Goal: Complete application form

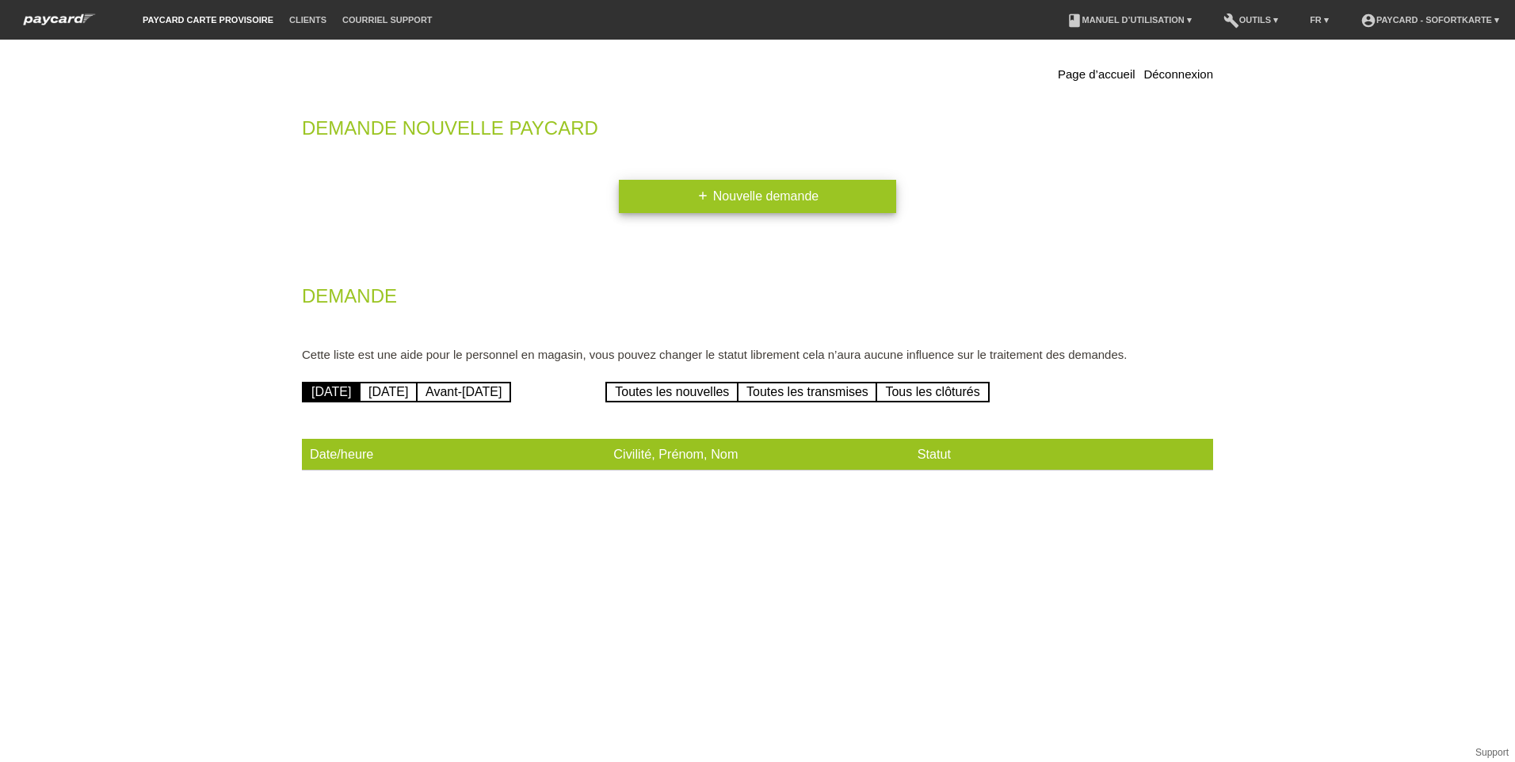
click at [831, 180] on link "add Nouvelle demande" at bounding box center [757, 196] width 277 height 33
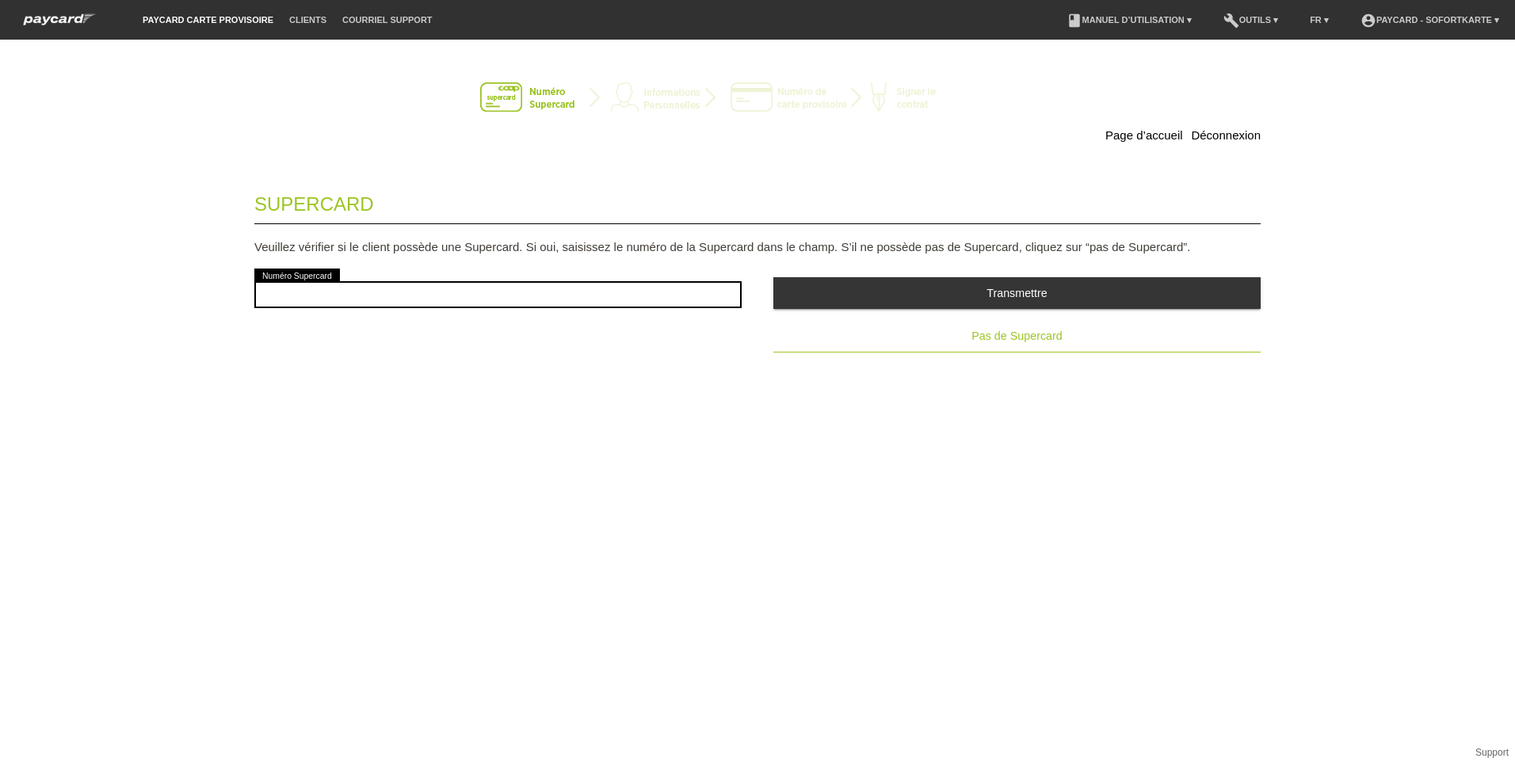
click at [1065, 335] on button "Pas de Supercard" at bounding box center [1017, 337] width 487 height 32
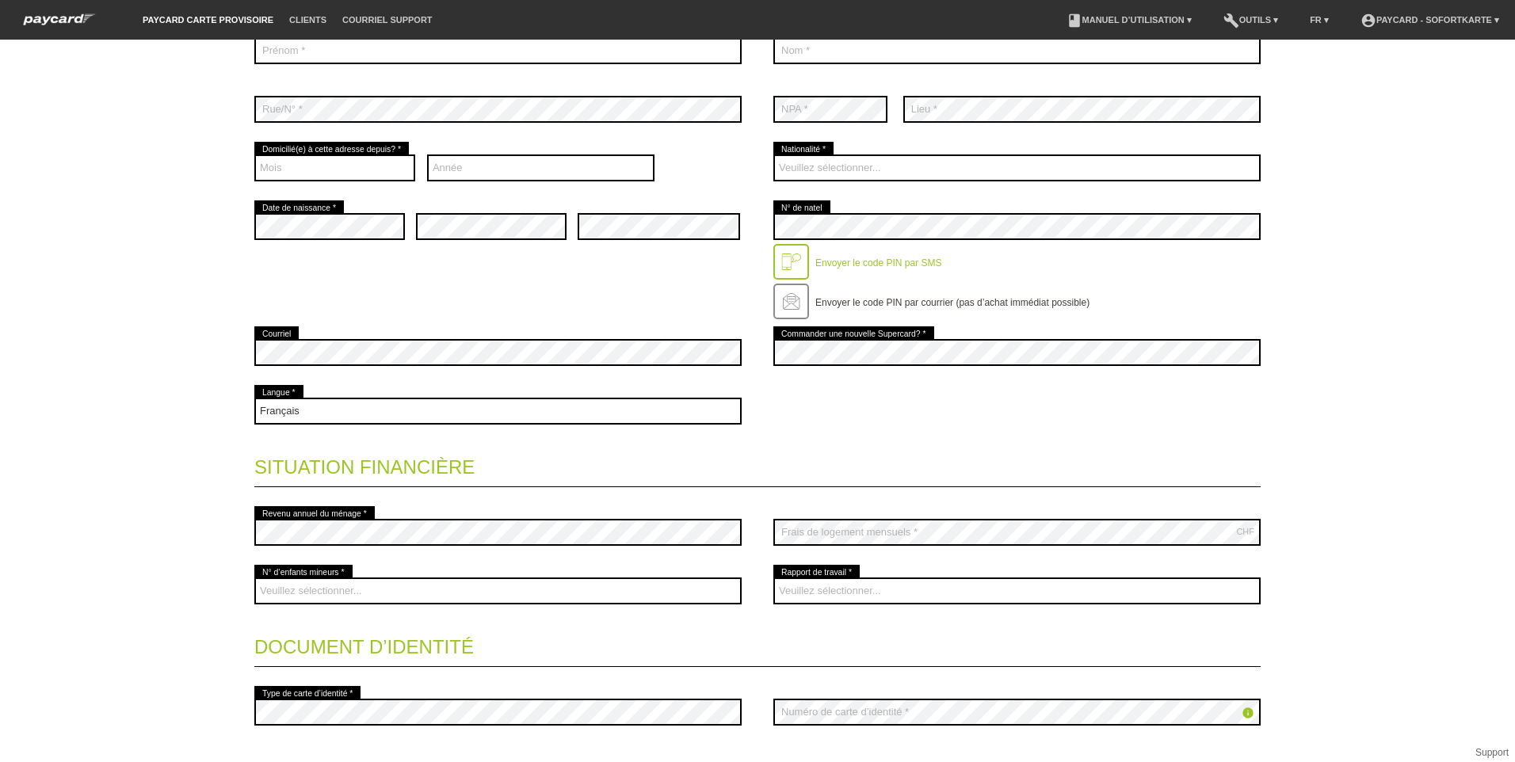
scroll to position [317, 0]
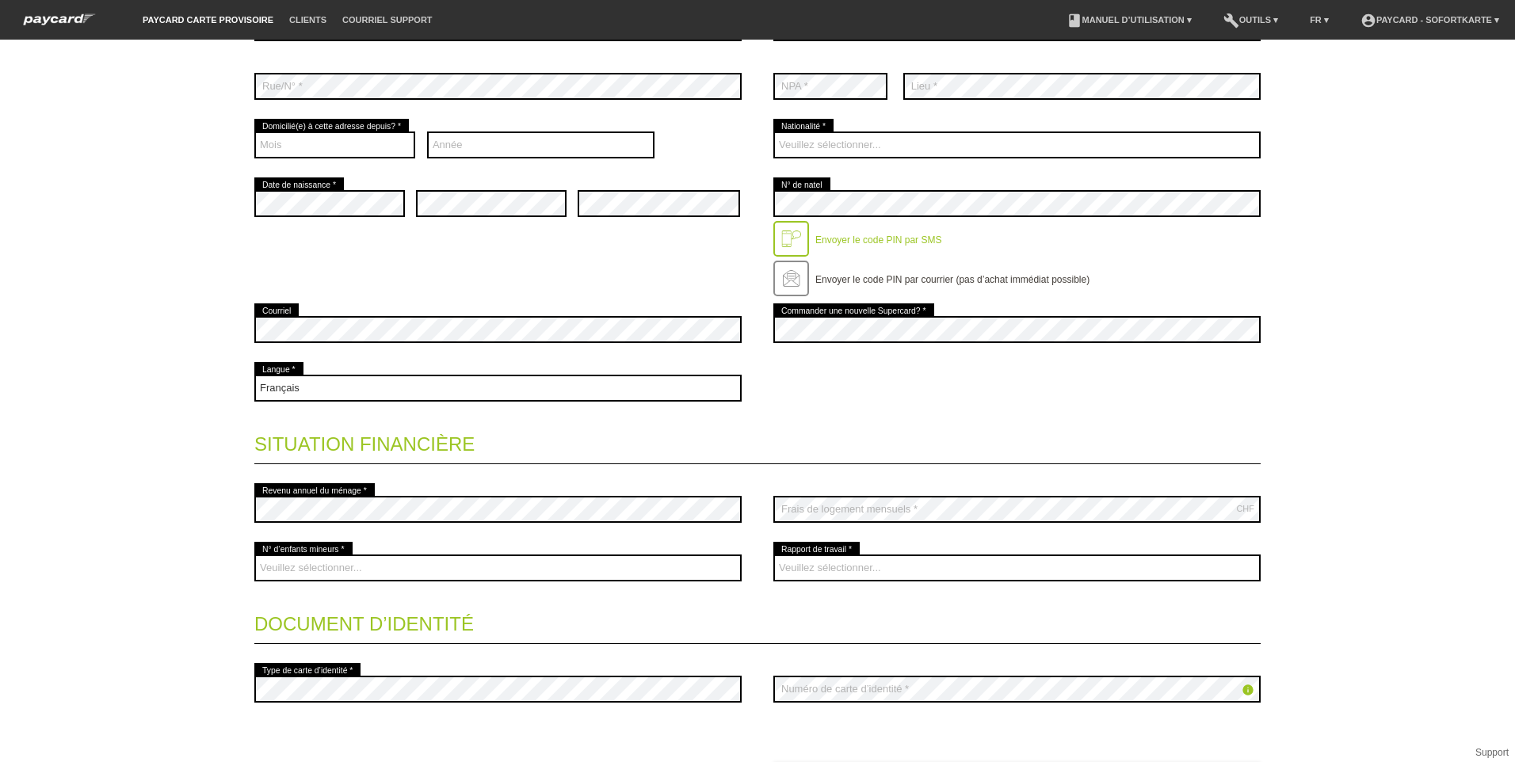
click at [1142, 495] on div "CHF error Frais de logement mensuels *" at bounding box center [1017, 509] width 487 height 59
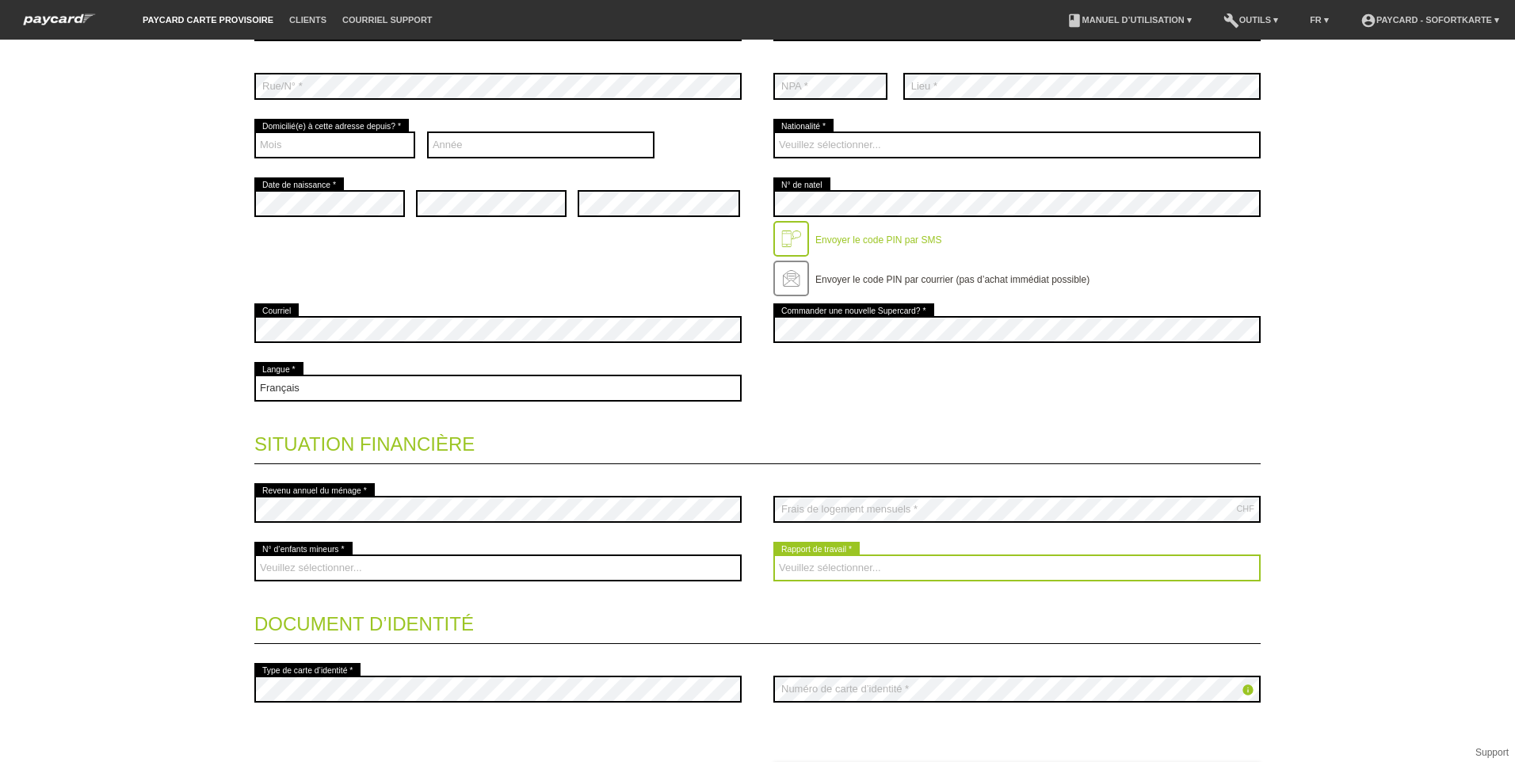
click at [893, 567] on select "Veuillez sélectionner... A durée indéterminée A durée déterminée Apprenti/étudi…" at bounding box center [1017, 568] width 487 height 27
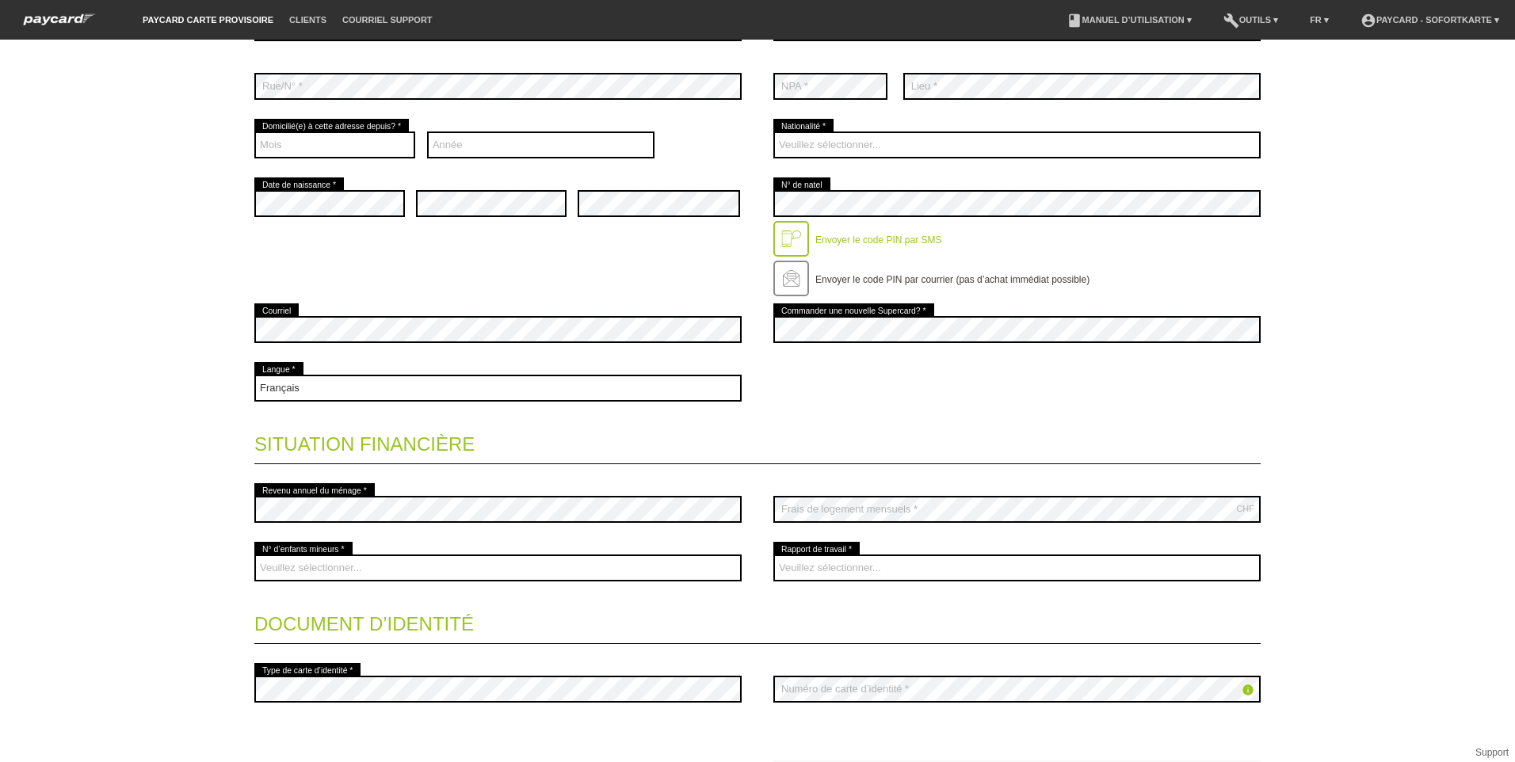
click at [1448, 492] on div "Page d’accueil Déconnexion Coordonnées * Champs obligatoires Madame Monsieur er…" at bounding box center [757, 401] width 1515 height 723
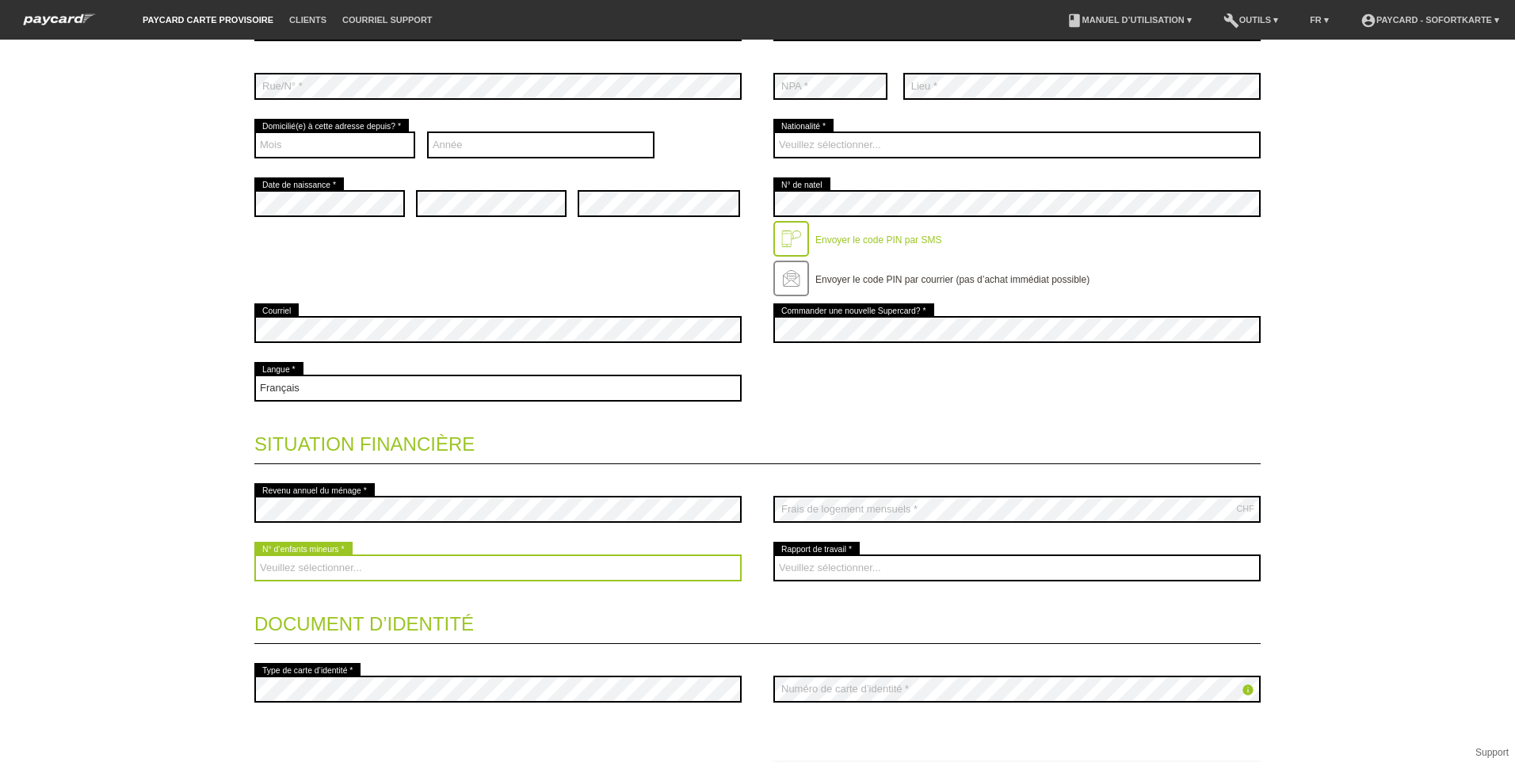
click at [577, 556] on select "Veuillez sélectionner... 0 1 2 3 4 5 6 7 8 9" at bounding box center [497, 568] width 487 height 27
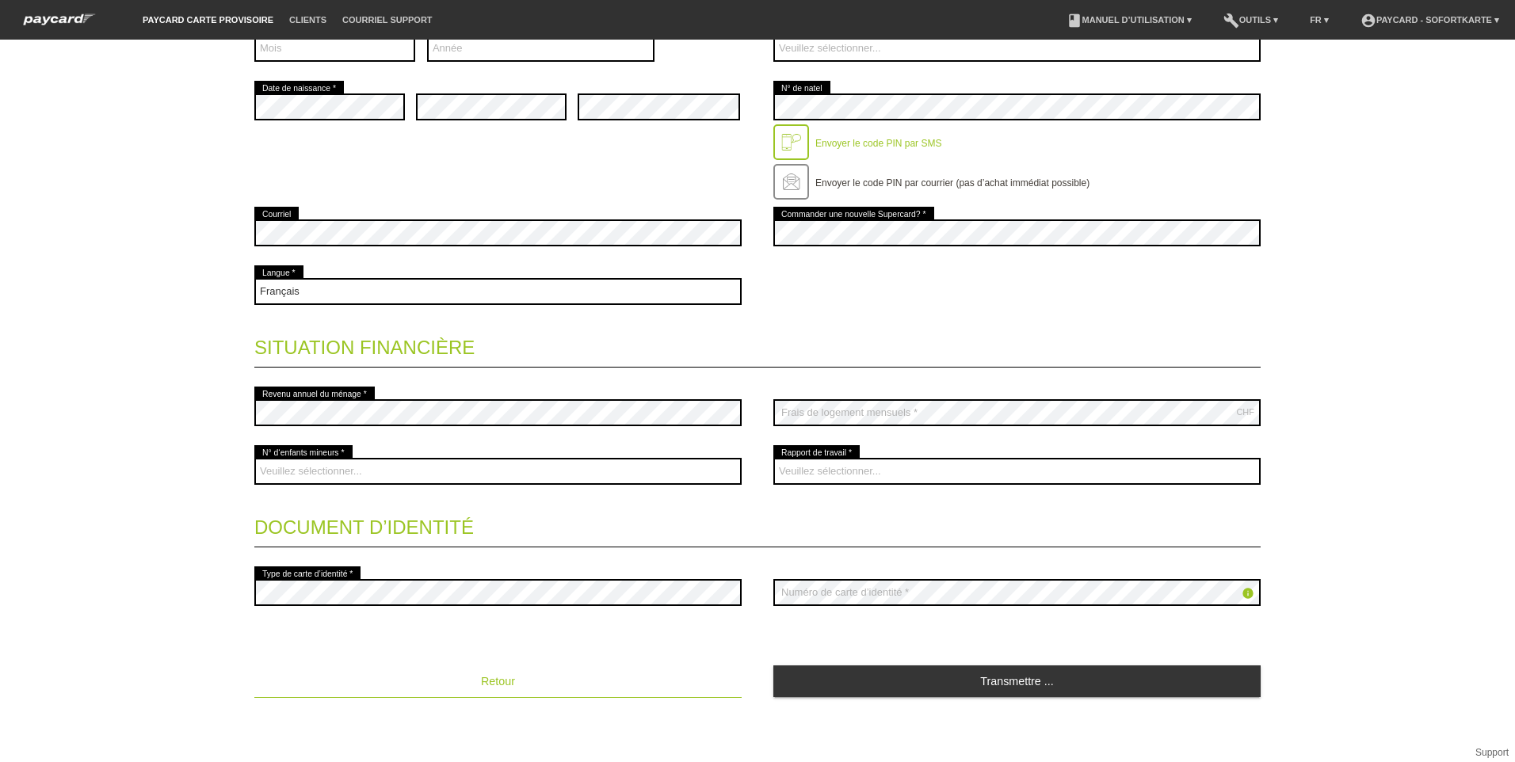
click at [504, 674] on button "Retour" at bounding box center [497, 682] width 487 height 32
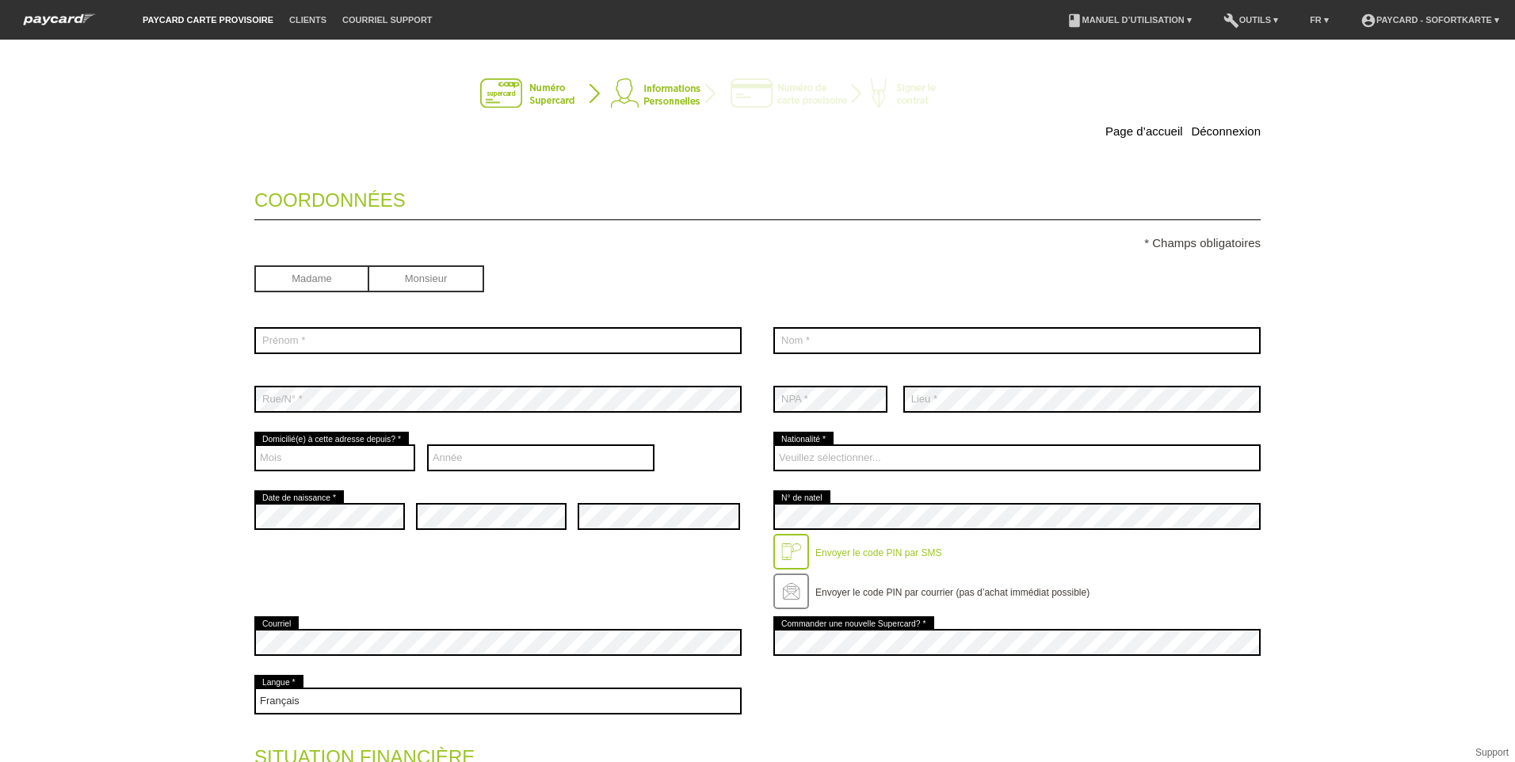
scroll to position [0, 0]
